Goal: Transaction & Acquisition: Purchase product/service

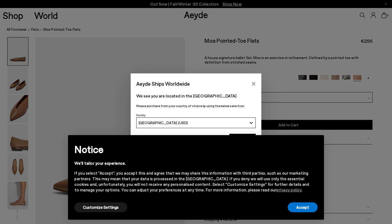
click at [19, 30] on div "Aeyde Ships Worldwide We see you are located in the United States Please purcha…" at bounding box center [196, 112] width 392 height 224
click at [299, 205] on button "Accept" at bounding box center [303, 207] width 30 height 10
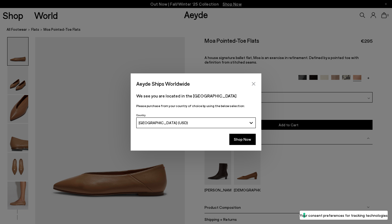
click at [254, 83] on icon "Close" at bounding box center [253, 83] width 3 height 3
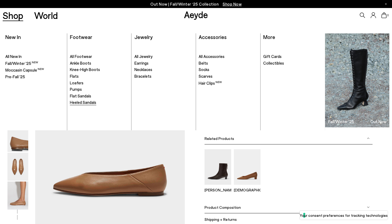
click at [79, 101] on span "Heeled Sandals" at bounding box center [83, 102] width 26 height 5
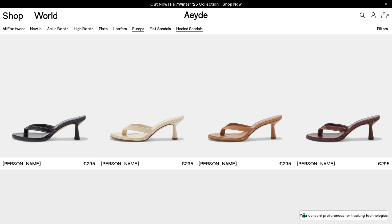
click at [135, 30] on link "Pumps" at bounding box center [138, 28] width 12 height 5
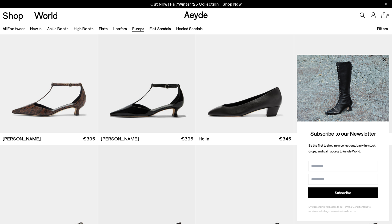
scroll to position [296, 0]
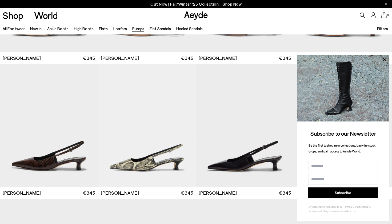
scroll to position [1725, 0]
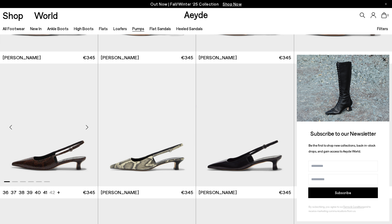
click at [66, 161] on img "1 / 6" at bounding box center [49, 124] width 98 height 123
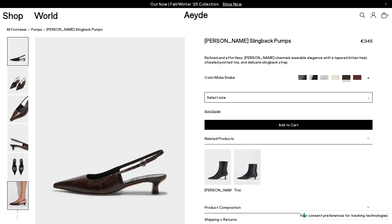
click at [22, 198] on img at bounding box center [17, 195] width 21 height 28
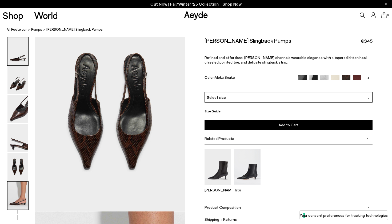
scroll to position [1026, 0]
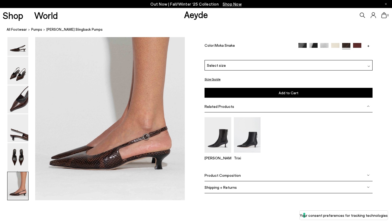
click at [215, 68] on span "Select size" at bounding box center [216, 65] width 19 height 6
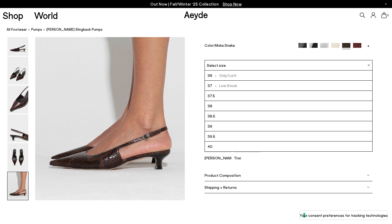
click at [213, 87] on span "-" at bounding box center [215, 85] width 7 height 5
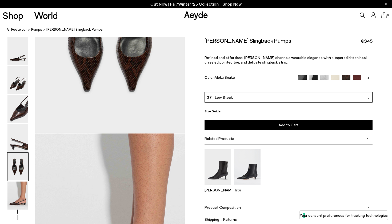
scroll to position [893, 0]
drag, startPoint x: 203, startPoint y: 39, endPoint x: 273, endPoint y: 38, distance: 70.4
click at [273, 38] on div "Size Guide Shoes Belt Our shoes come in European sizing. The easiest way to mea…" at bounding box center [288, 134] width 207 height 195
copy h2 "Catrina Slingback Pumps"
